Goal: Find specific page/section: Find specific page/section

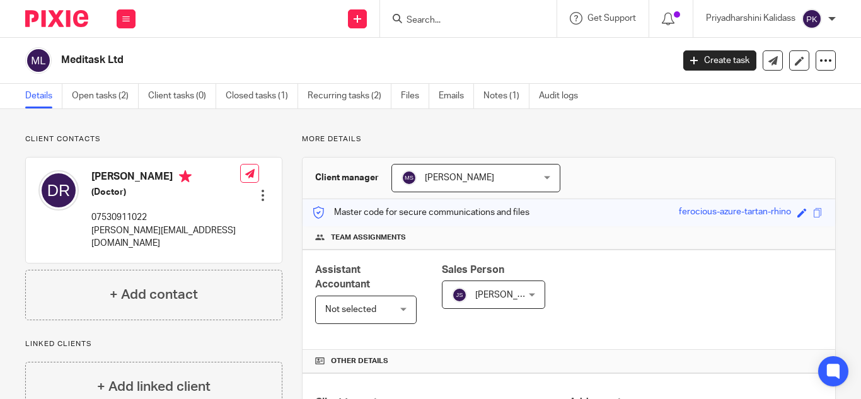
click at [408, 19] on input "Search" at bounding box center [461, 20] width 113 height 11
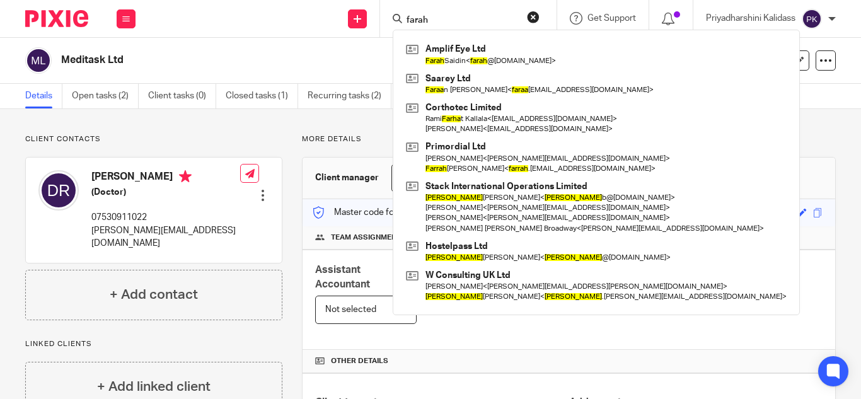
click at [453, 17] on input "farah" at bounding box center [461, 20] width 113 height 11
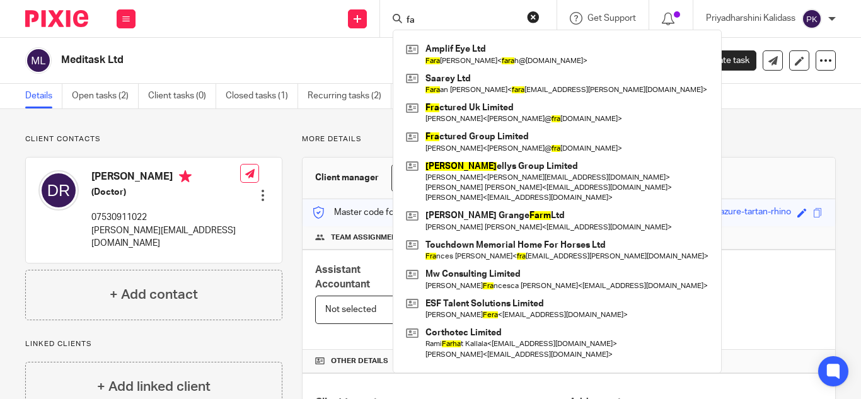
type input "f"
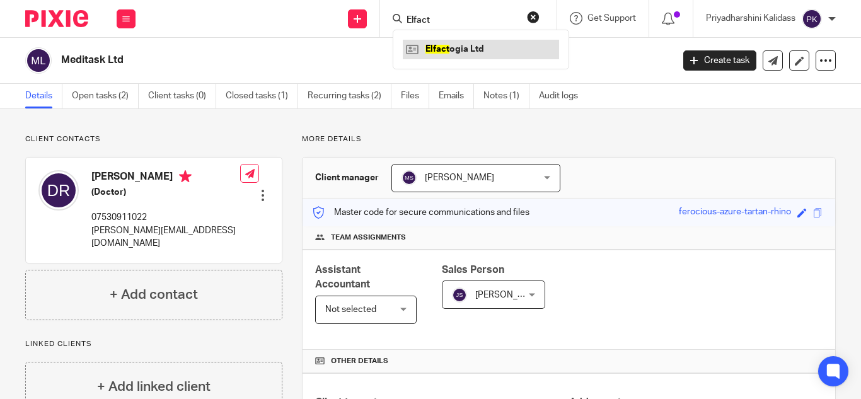
type input "Elfact"
click at [470, 49] on link at bounding box center [481, 49] width 156 height 19
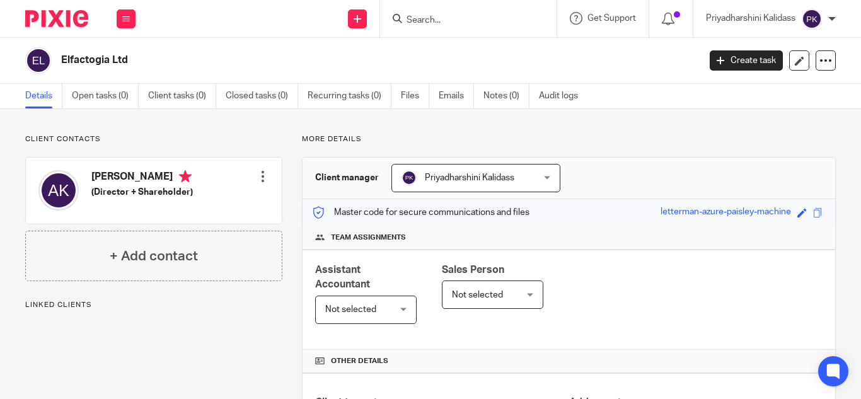
scroll to position [371, 0]
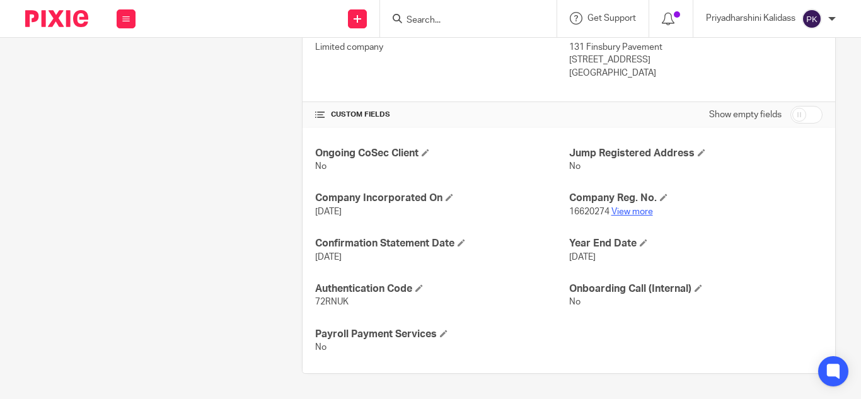
click at [625, 213] on link "View more" at bounding box center [632, 211] width 42 height 9
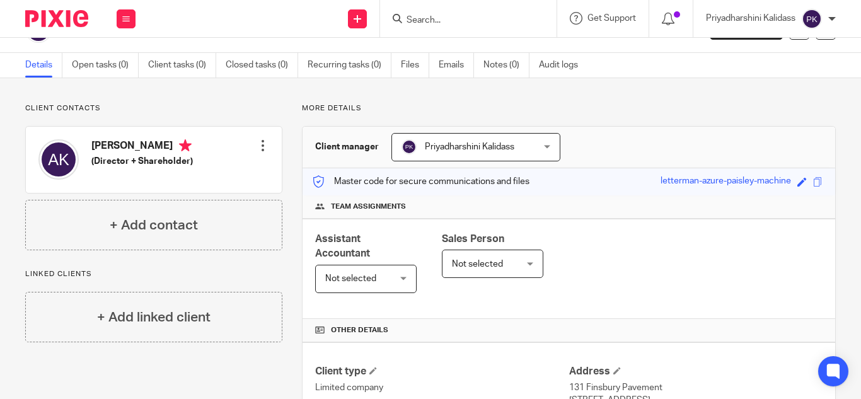
scroll to position [0, 0]
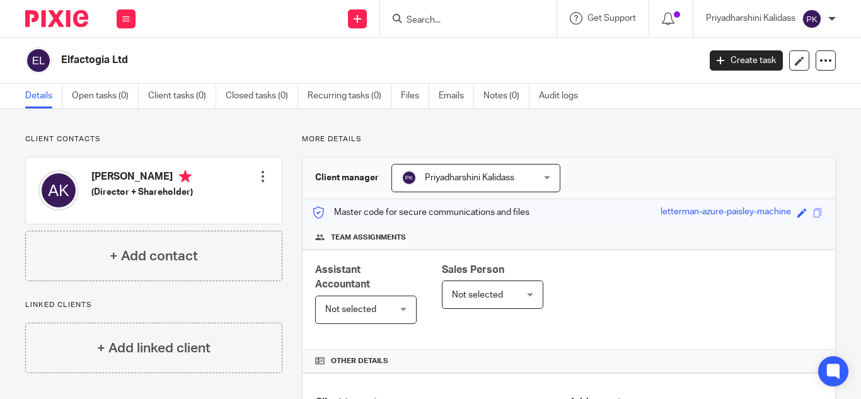
click at [302, 104] on ul "Details Open tasks (0) Client tasks (0) Closed tasks (0) Recurring tasks (0) Fi…" at bounding box center [311, 96] width 572 height 25
click at [130, 18] on button at bounding box center [126, 18] width 19 height 19
click at [126, 58] on link "Work" at bounding box center [119, 58] width 20 height 9
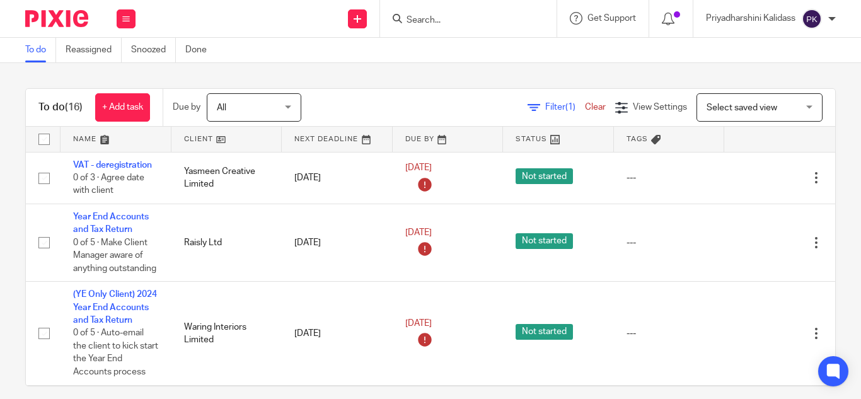
click at [433, 16] on input "Search" at bounding box center [461, 20] width 113 height 11
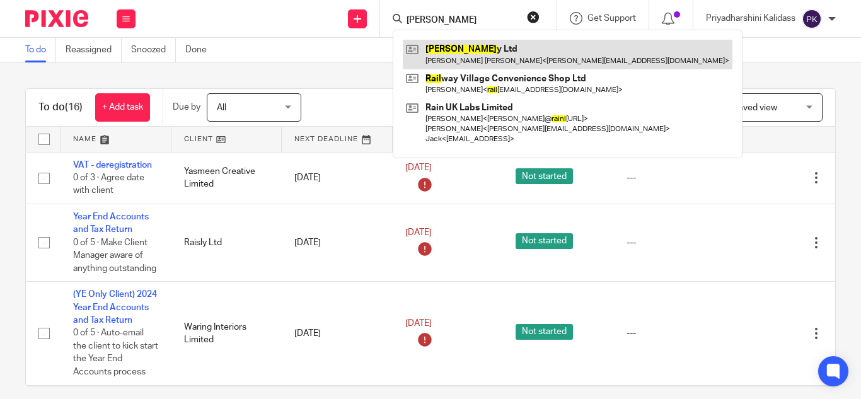
type input "[PERSON_NAME]"
click at [445, 59] on link at bounding box center [568, 54] width 330 height 29
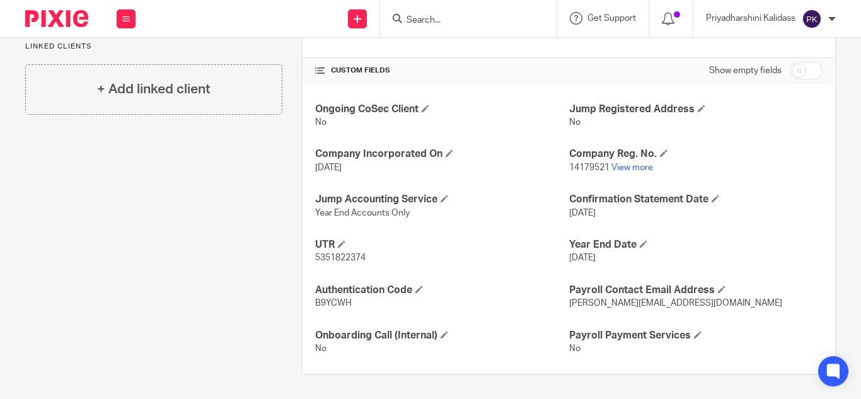
scroll to position [416, 0]
click at [622, 165] on link "View more" at bounding box center [632, 167] width 42 height 9
